Goal: Complete application form

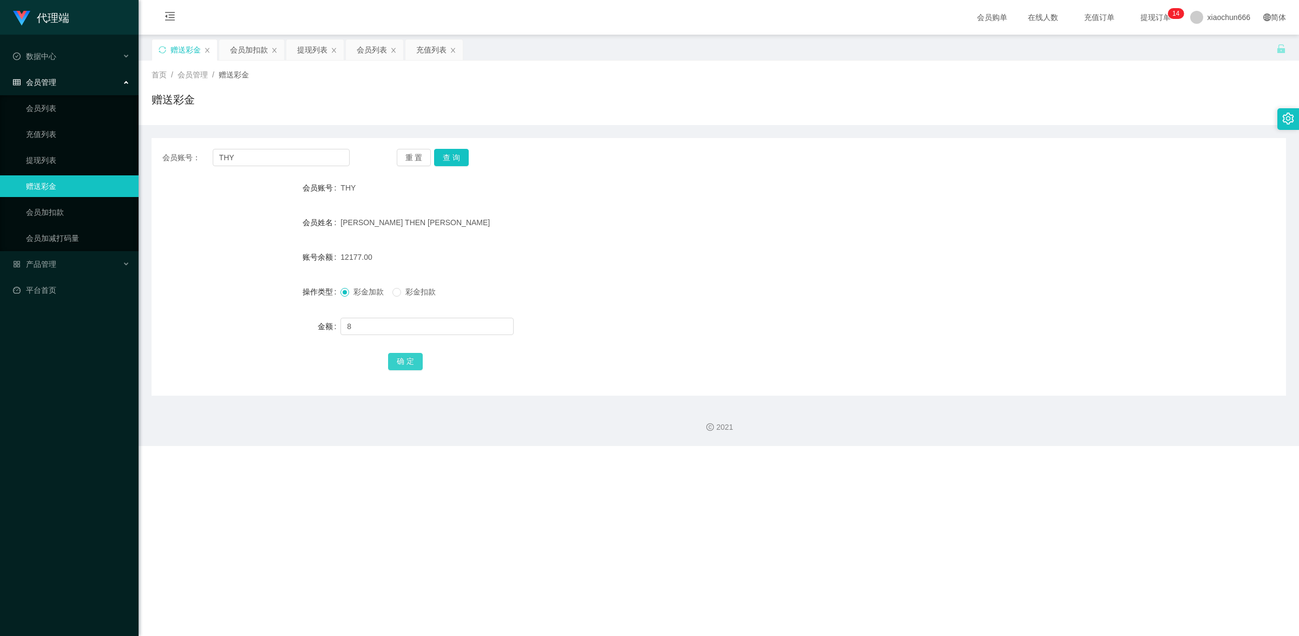
type input "8"
click at [407, 368] on button "确 定" at bounding box center [405, 361] width 35 height 17
click at [400, 328] on input "text" at bounding box center [426, 326] width 173 height 17
type input "8"
drag, startPoint x: 413, startPoint y: 360, endPoint x: 668, endPoint y: 283, distance: 266.7
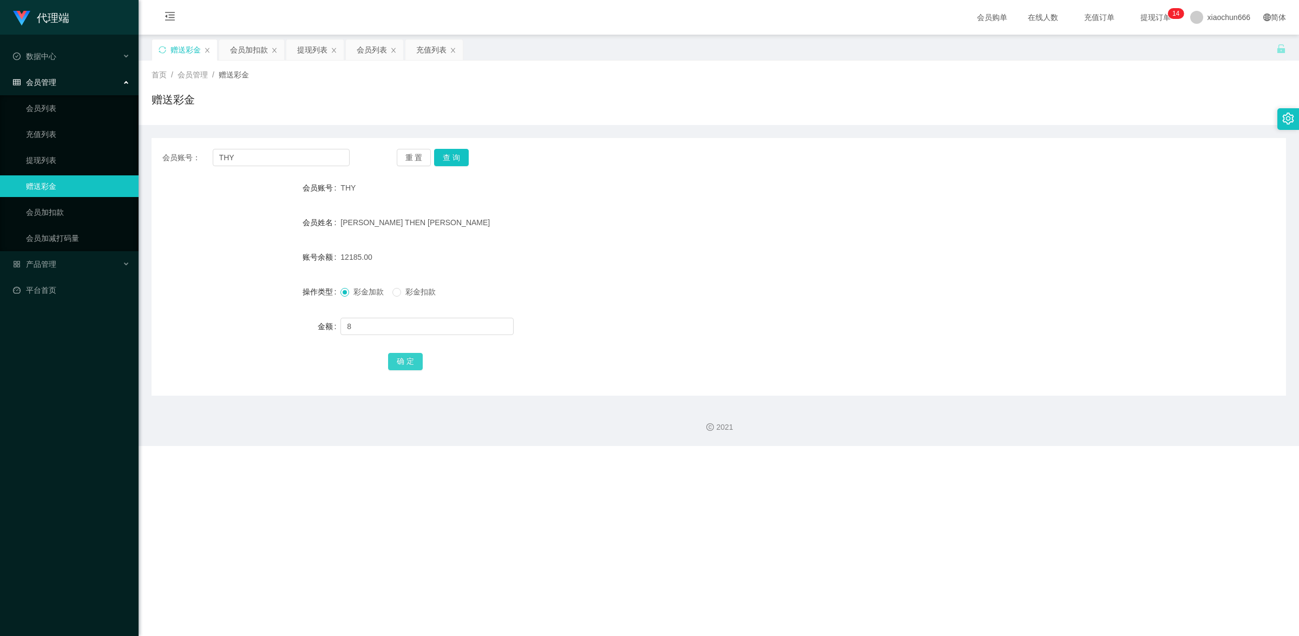
click at [414, 360] on button "确 定" at bounding box center [405, 361] width 35 height 17
click at [374, 331] on input "text" at bounding box center [426, 326] width 173 height 17
type input "8"
click at [414, 360] on button "确 定" at bounding box center [405, 361] width 35 height 17
click at [368, 328] on input "text" at bounding box center [426, 326] width 173 height 17
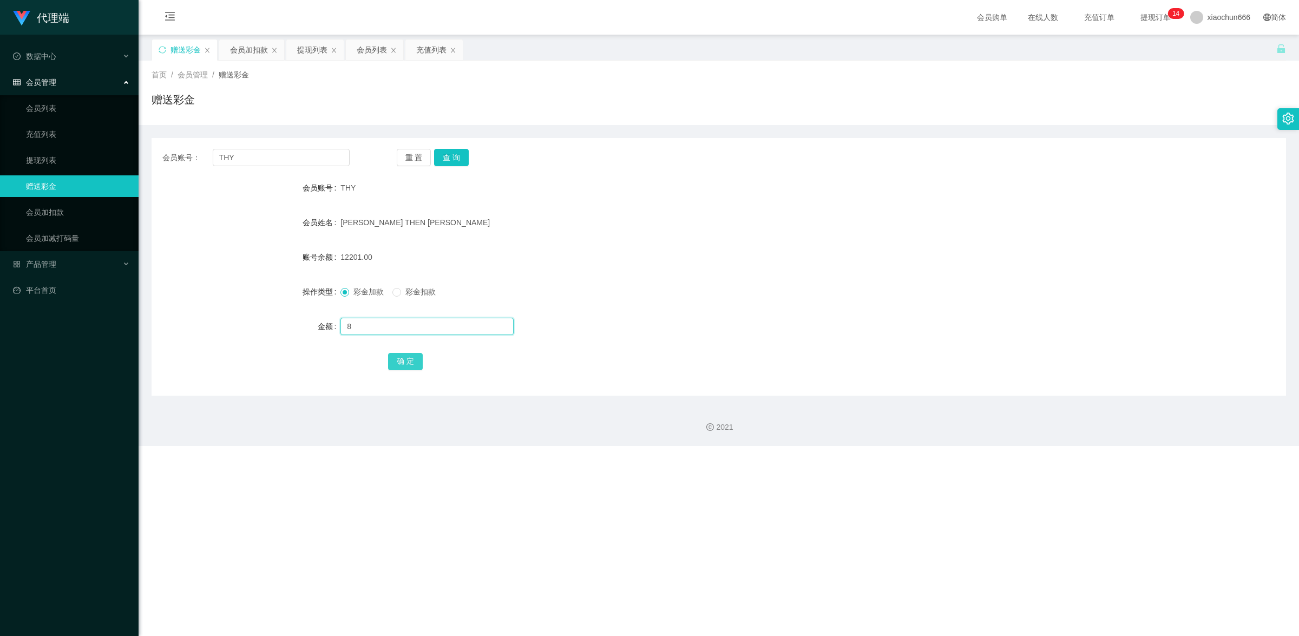
type input "8"
click at [404, 365] on button "确 定" at bounding box center [405, 361] width 35 height 17
